Goal: Information Seeking & Learning: Learn about a topic

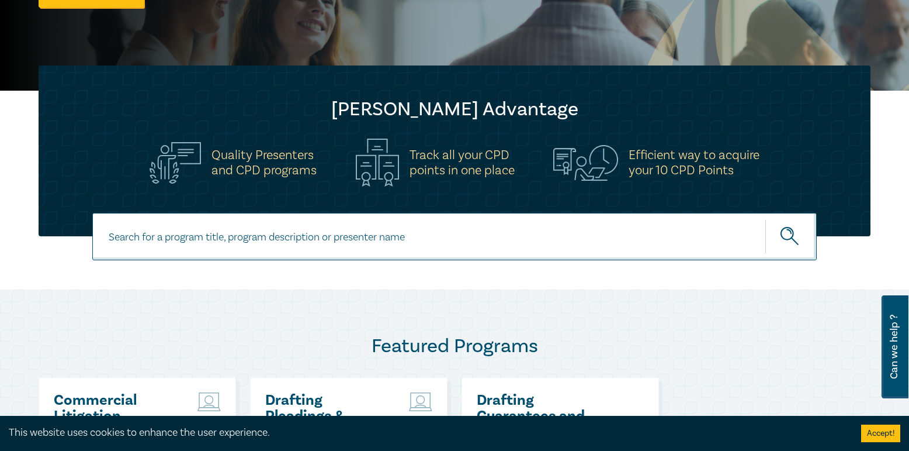
scroll to position [586, 0]
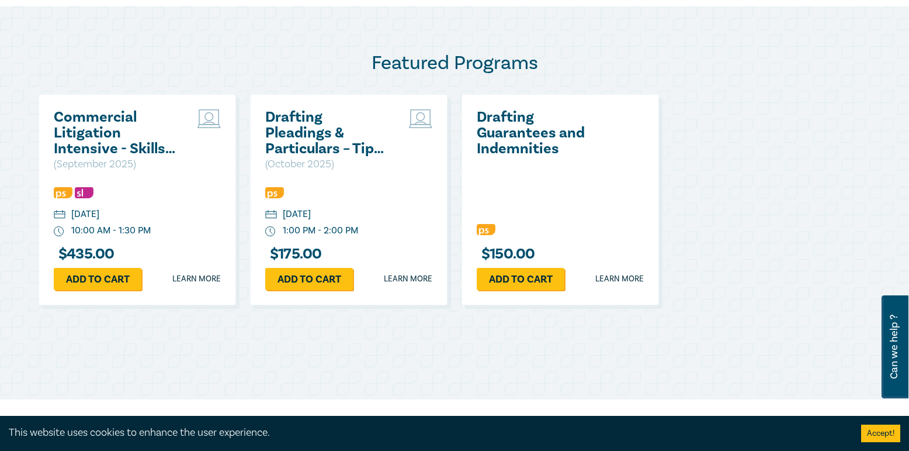
click at [510, 167] on div "Drafting Guarantees and Indemnities" at bounding box center [560, 158] width 167 height 99
click at [508, 135] on h2 "Drafting Guarantees and Indemnities" at bounding box center [540, 132] width 126 height 47
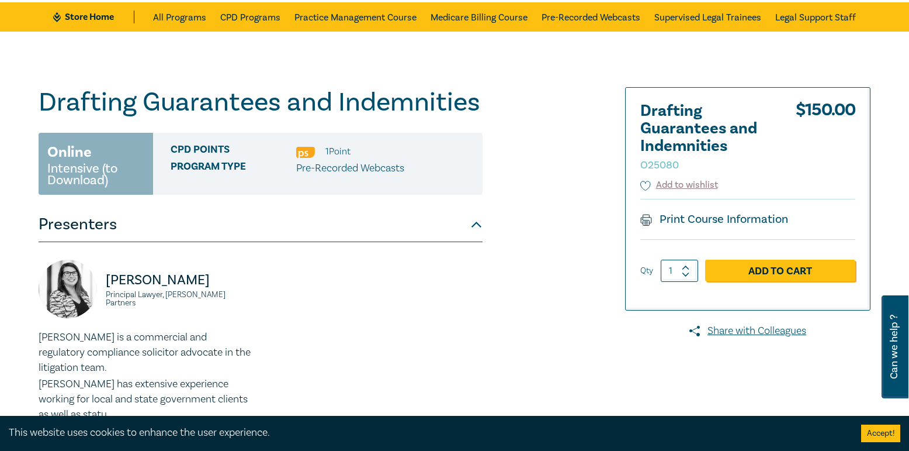
scroll to position [65, 0]
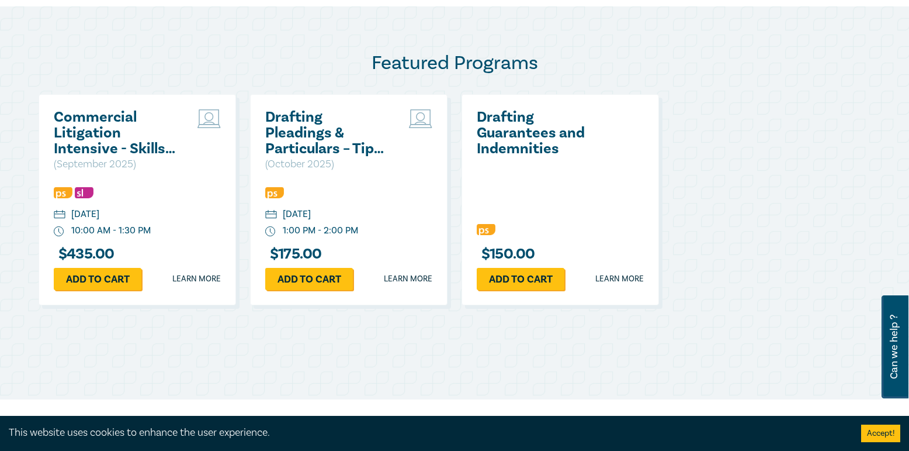
scroll to position [1677, 0]
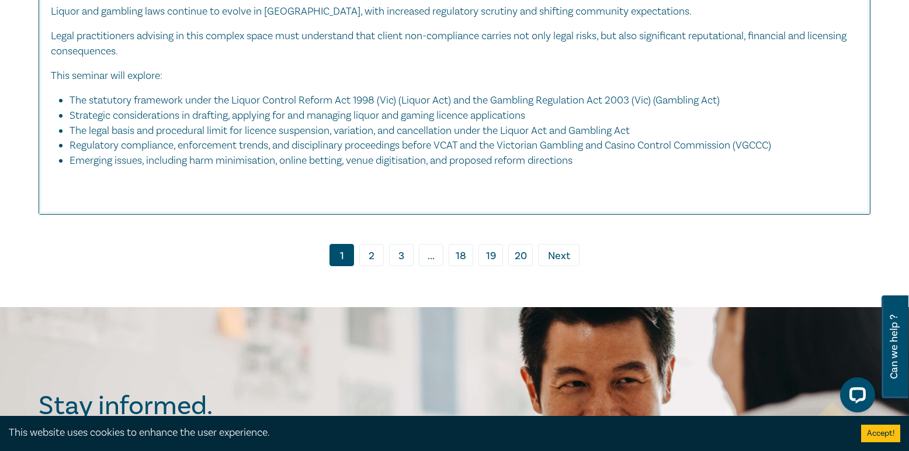
scroll to position [5615, 0]
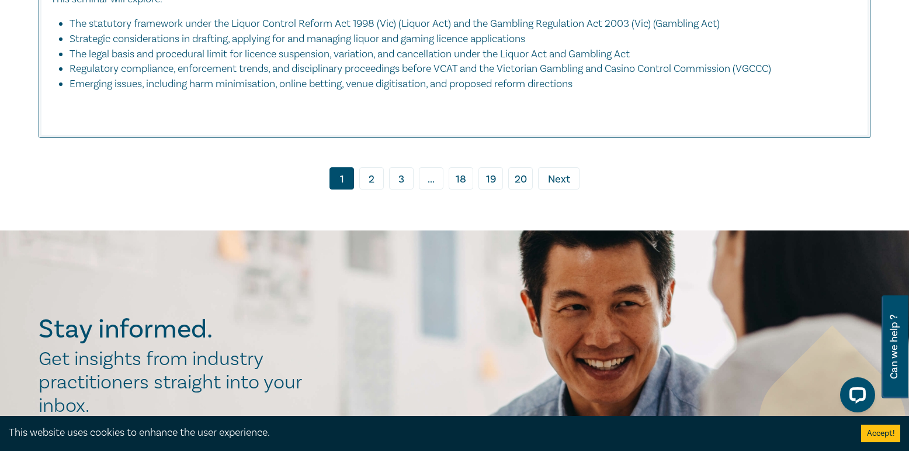
click at [363, 189] on link "2" at bounding box center [371, 178] width 25 height 22
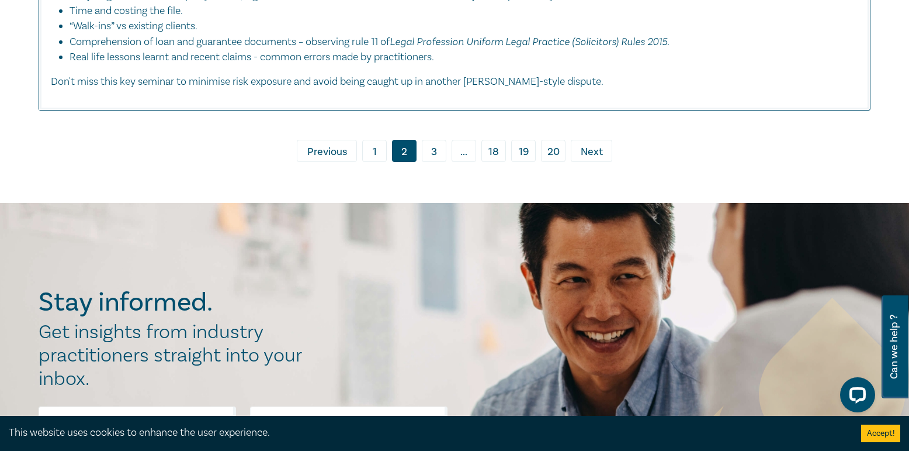
scroll to position [5354, 0]
click at [432, 146] on link "3" at bounding box center [434, 150] width 25 height 22
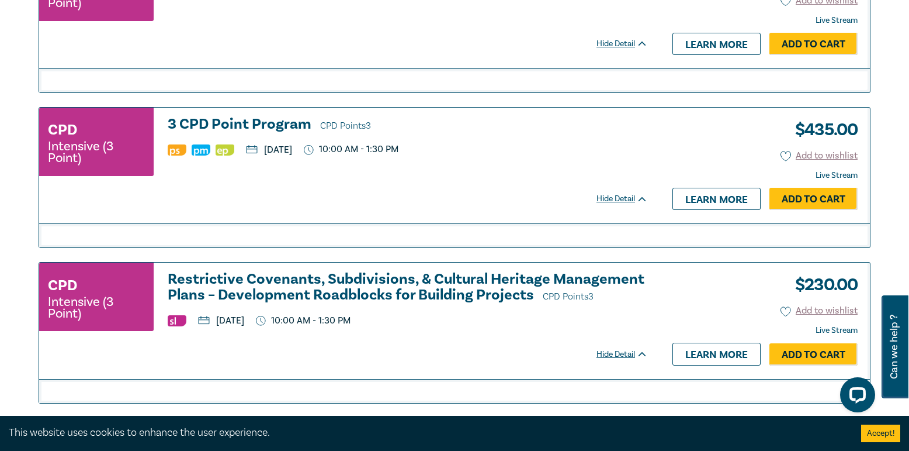
scroll to position [4778, 0]
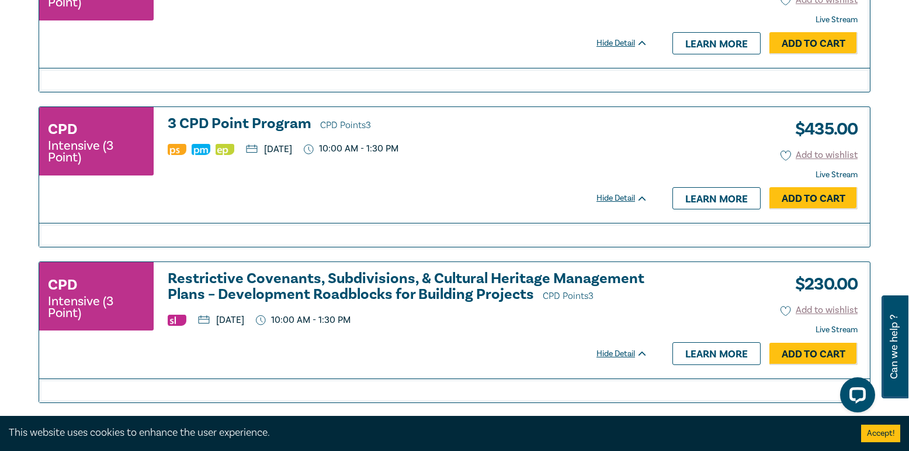
drag, startPoint x: 104, startPoint y: 155, endPoint x: 213, endPoint y: 137, distance: 110.8
click at [213, 133] on h3 "3 CPD Point Program CPD Points 3" at bounding box center [408, 125] width 480 height 18
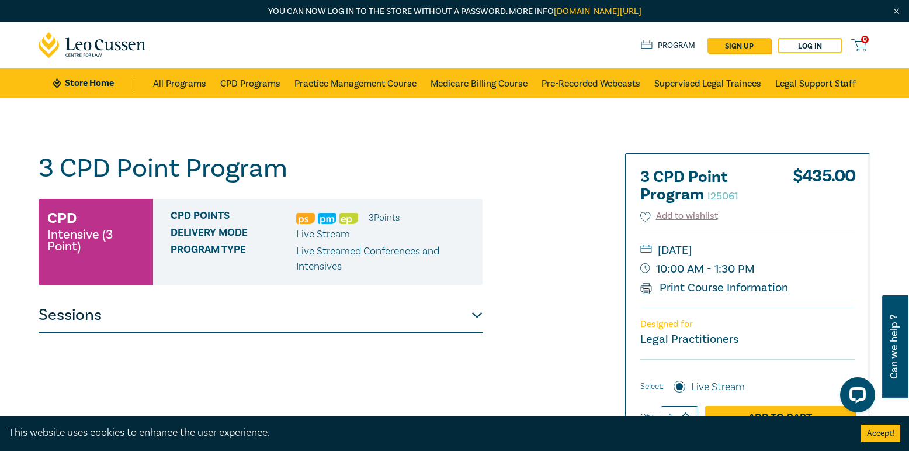
scroll to position [314, 0]
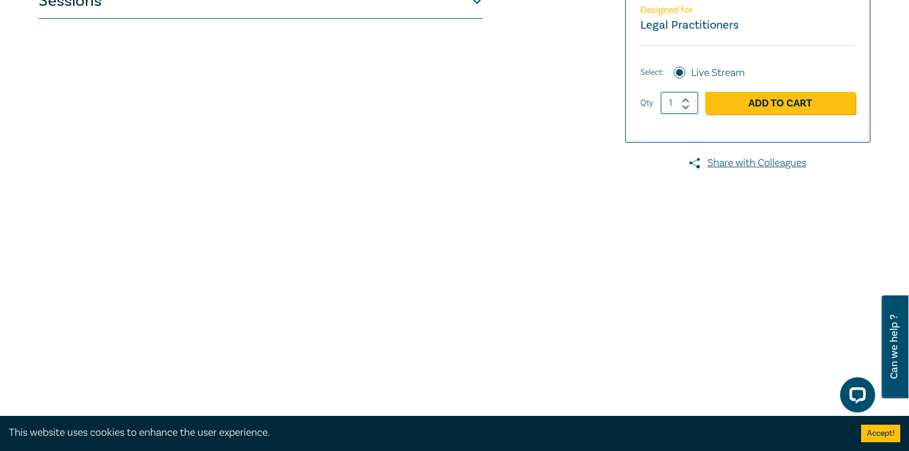
click at [203, 8] on button "Sessions" at bounding box center [261, 1] width 444 height 35
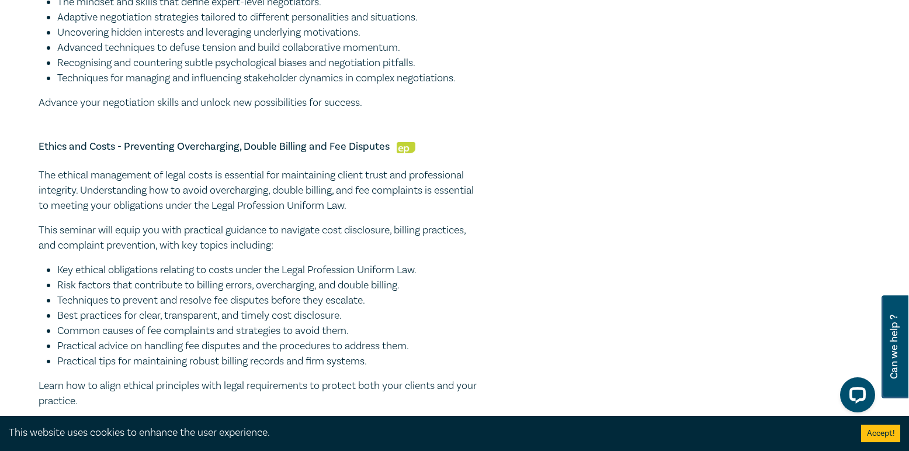
scroll to position [746, 0]
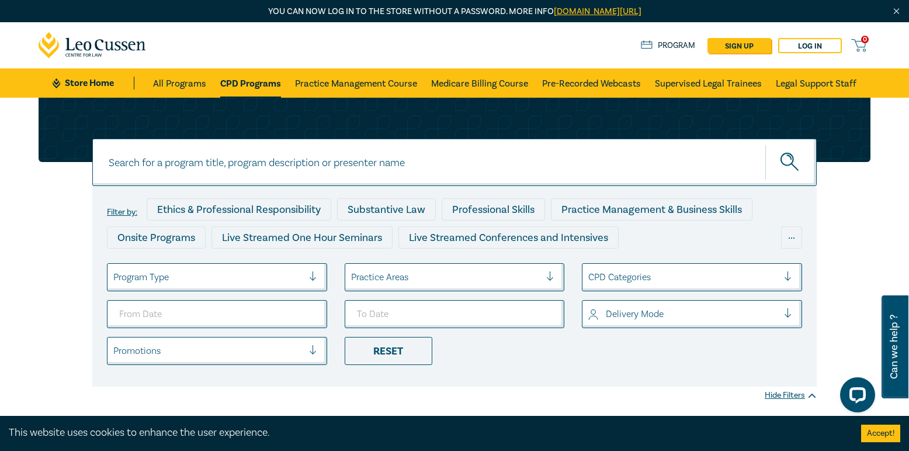
click at [251, 86] on link "CPD Programs" at bounding box center [250, 82] width 61 height 29
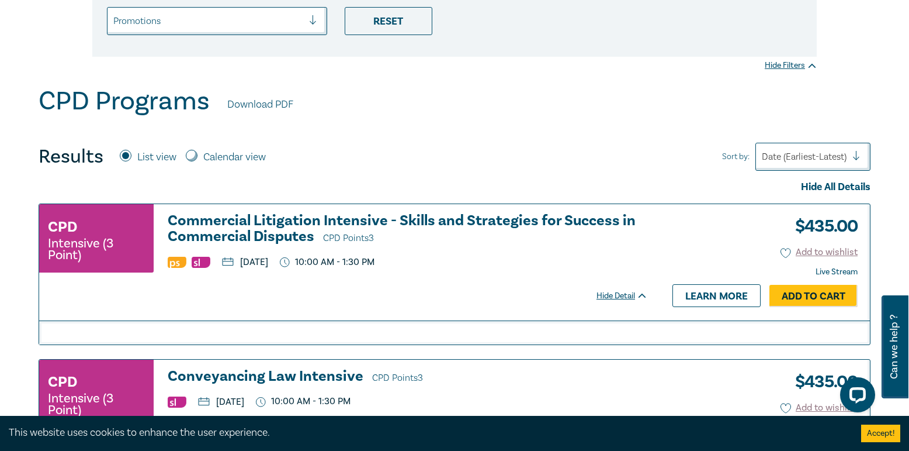
scroll to position [335, 0]
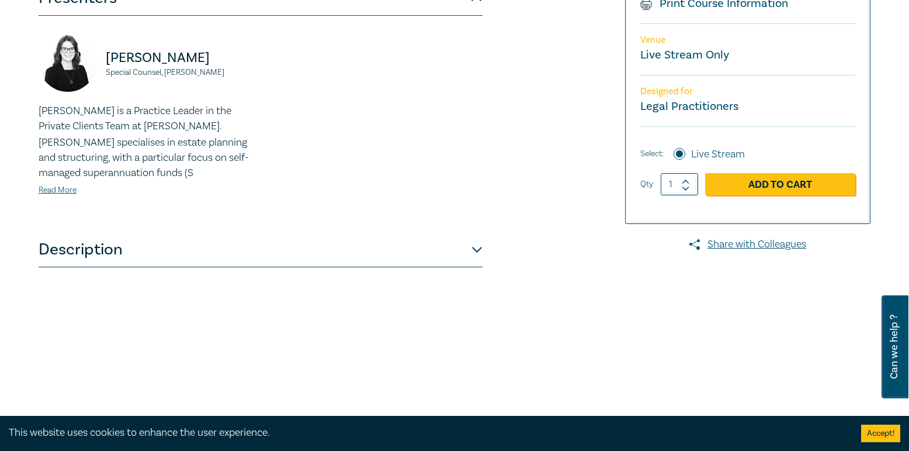
scroll to position [303, 0]
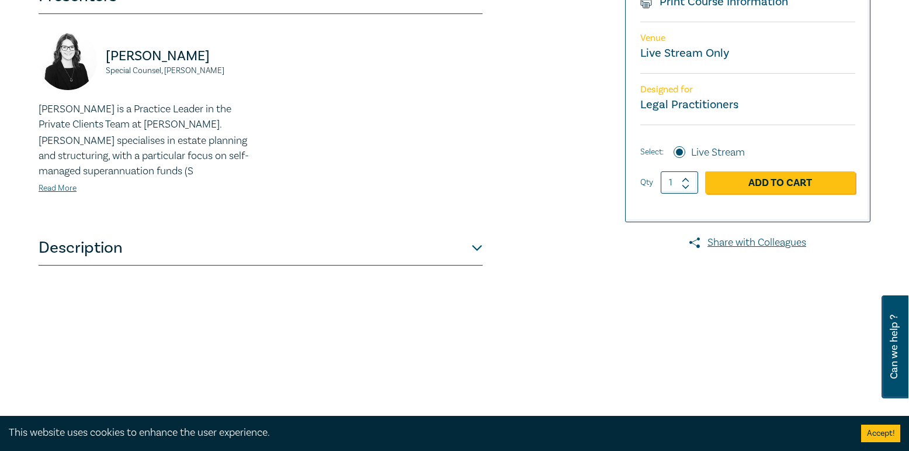
click at [183, 246] on button "Description" at bounding box center [261, 247] width 444 height 35
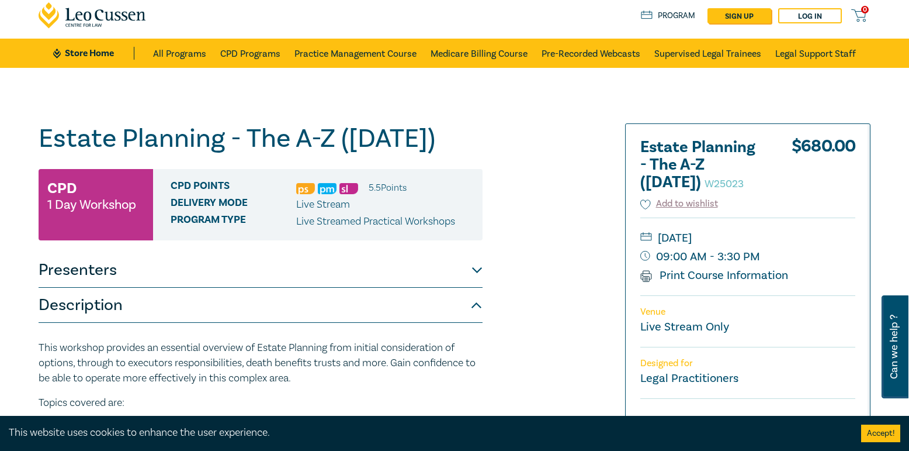
scroll to position [25, 0]
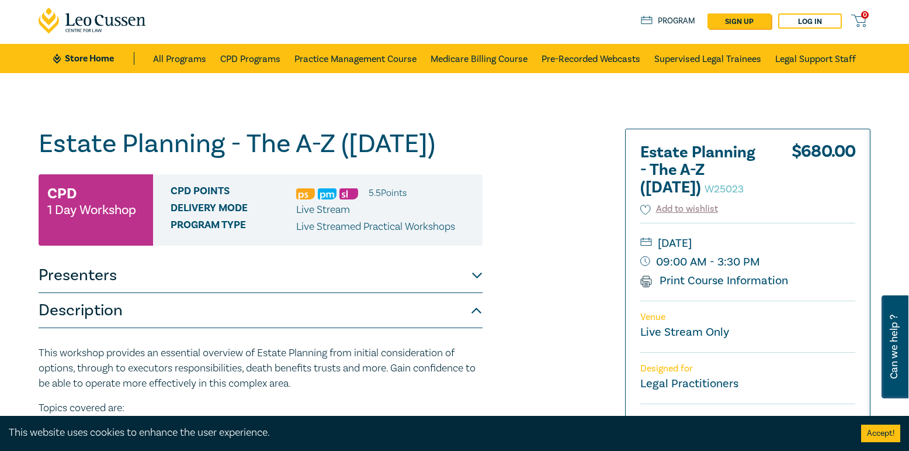
click at [64, 148] on h1 "Estate Planning - The A-Z (Nov 2025) W25023" at bounding box center [261, 144] width 444 height 30
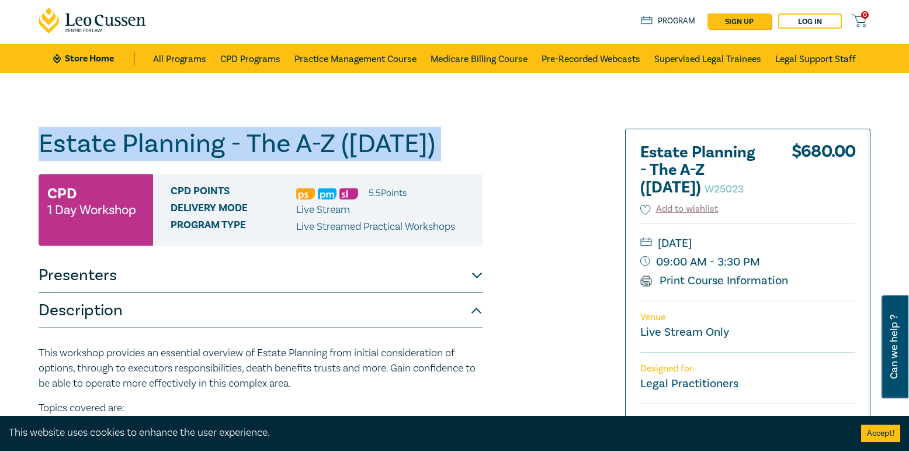
click at [64, 148] on h1 "Estate Planning - The A-Z (Nov 2025) W25023" at bounding box center [261, 144] width 444 height 30
copy h1 "Estate Planning - The A-Z (Nov 2025) W25023"
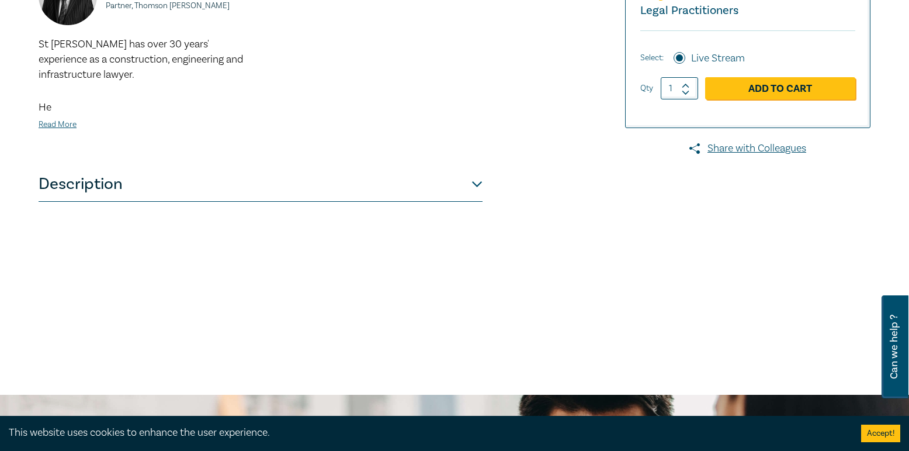
scroll to position [399, 0]
click at [170, 204] on div "Conflicts of Interest in Legal Practice – The General Store Dilemma S25005 CPD …" at bounding box center [261, 46] width 444 height 584
click at [202, 187] on button "Description" at bounding box center [261, 183] width 444 height 35
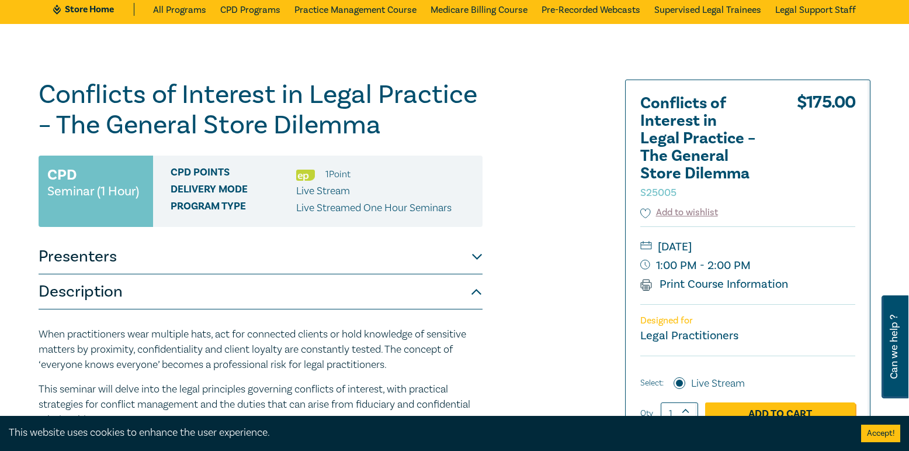
scroll to position [73, 0]
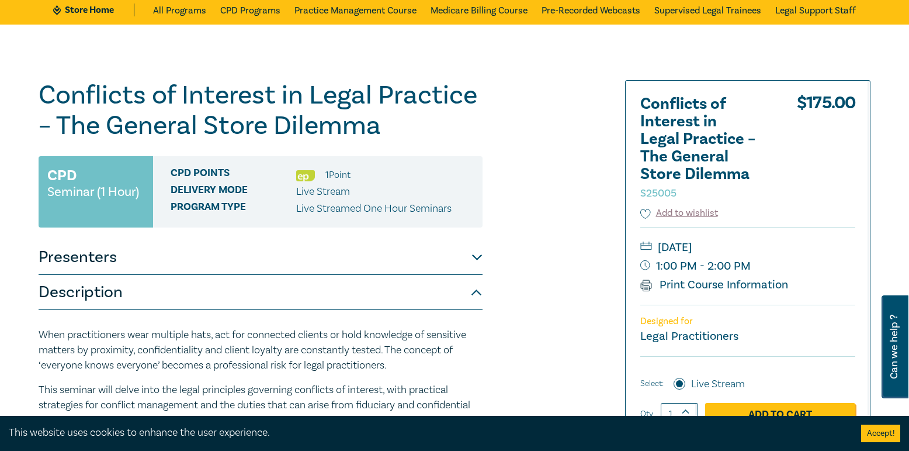
click at [252, 115] on h1 "Conflicts of Interest in Legal Practice – The General Store Dilemma S25005" at bounding box center [261, 110] width 444 height 61
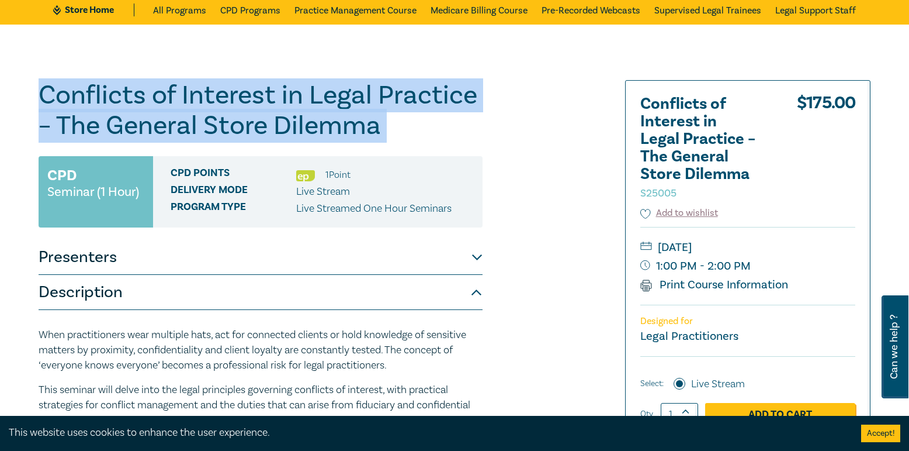
click at [252, 115] on h1 "Conflicts of Interest in Legal Practice – The General Store Dilemma S25005" at bounding box center [261, 110] width 444 height 61
copy h1 "Conflicts of Interest in Legal Practice – The General Store Dilemma S25005"
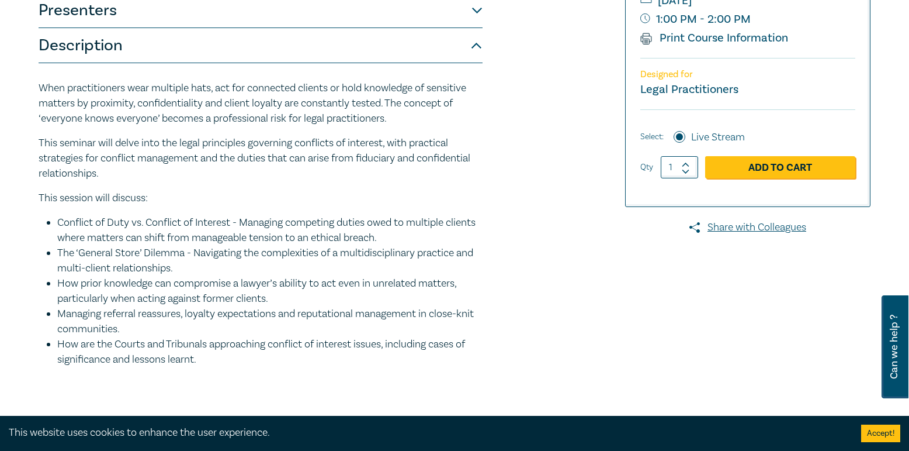
scroll to position [343, 0]
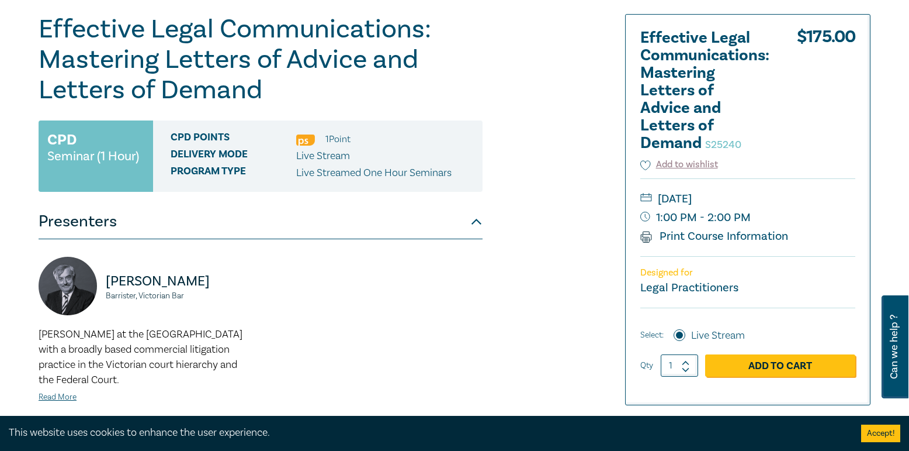
scroll to position [138, 0]
click at [212, 53] on h1 "Effective Legal Communications: Mastering Letters of Advice and Letters of Dema…" at bounding box center [261, 60] width 444 height 91
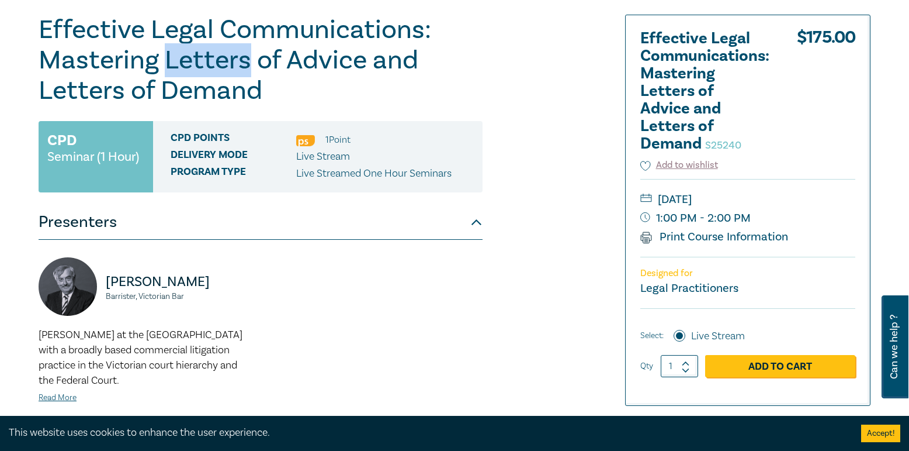
click at [212, 53] on h1 "Effective Legal Communications: Mastering Letters of Advice and Letters of Dema…" at bounding box center [261, 60] width 444 height 91
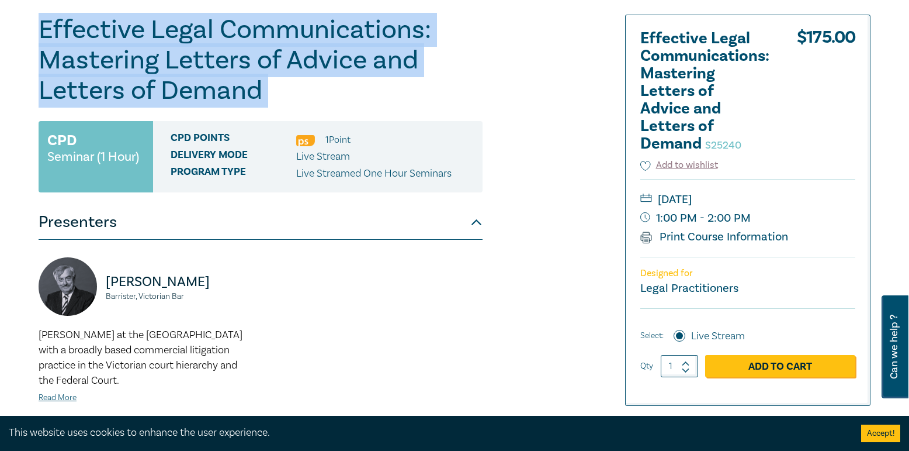
click at [212, 53] on h1 "Effective Legal Communications: Mastering Letters of Advice and Letters of Dema…" at bounding box center [261, 60] width 444 height 91
copy h1 "Effective Legal Communications: Mastering Letters of Advice and Letters of Dema…"
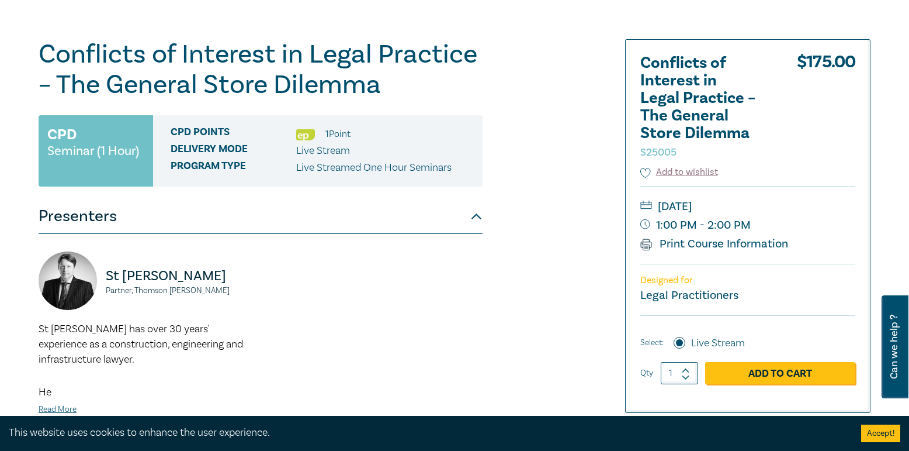
scroll to position [131, 0]
